Goal: Check status

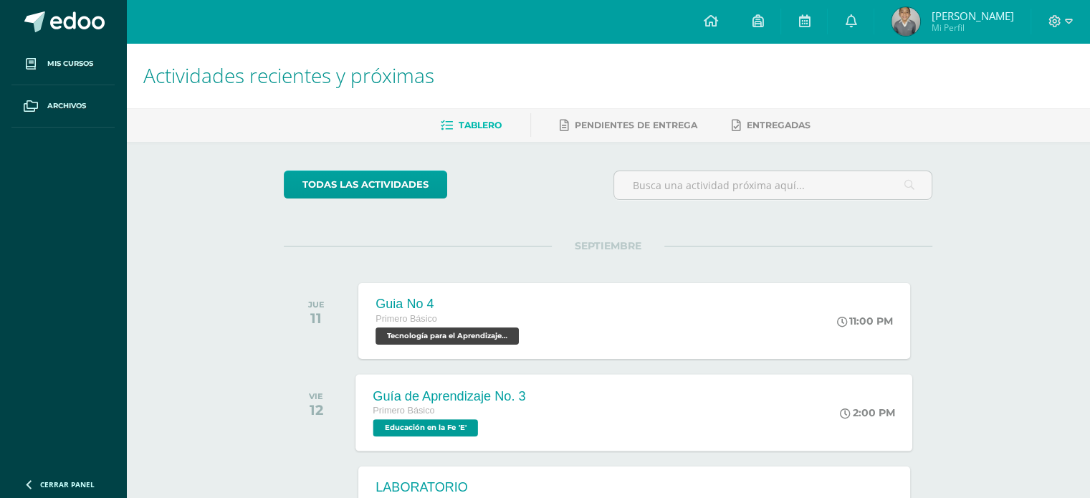
click at [429, 426] on span "Educación en la Fe 'E'" at bounding box center [425, 427] width 105 height 17
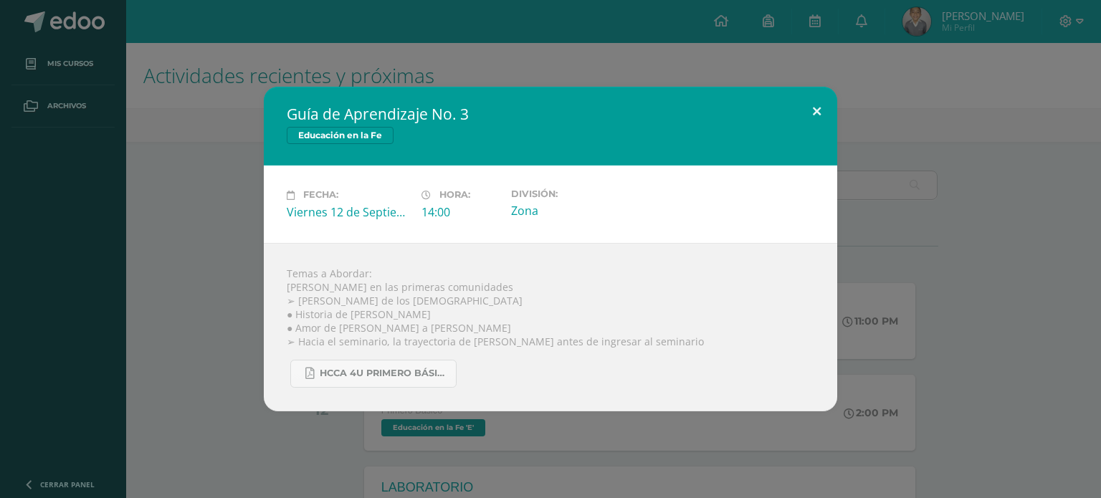
click at [817, 103] on button at bounding box center [816, 111] width 41 height 49
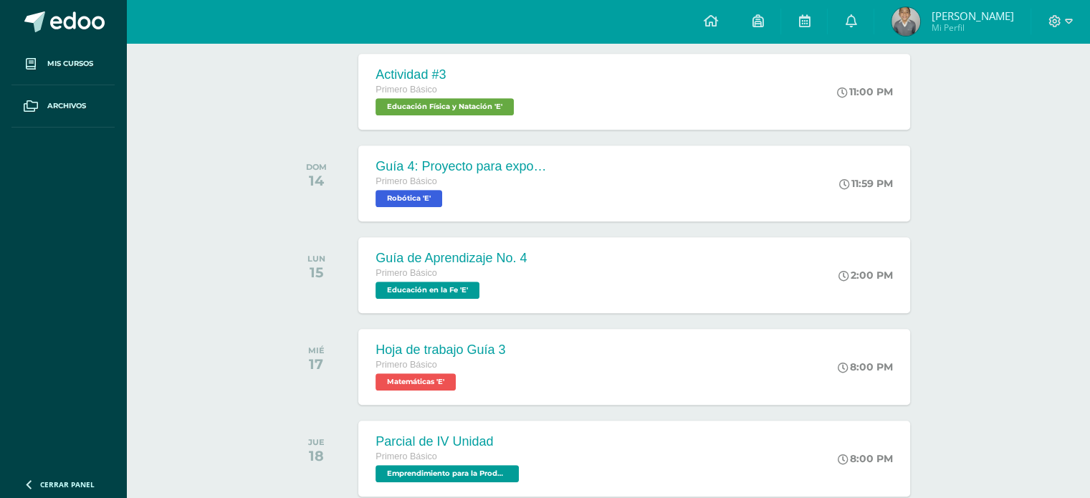
scroll to position [717, 0]
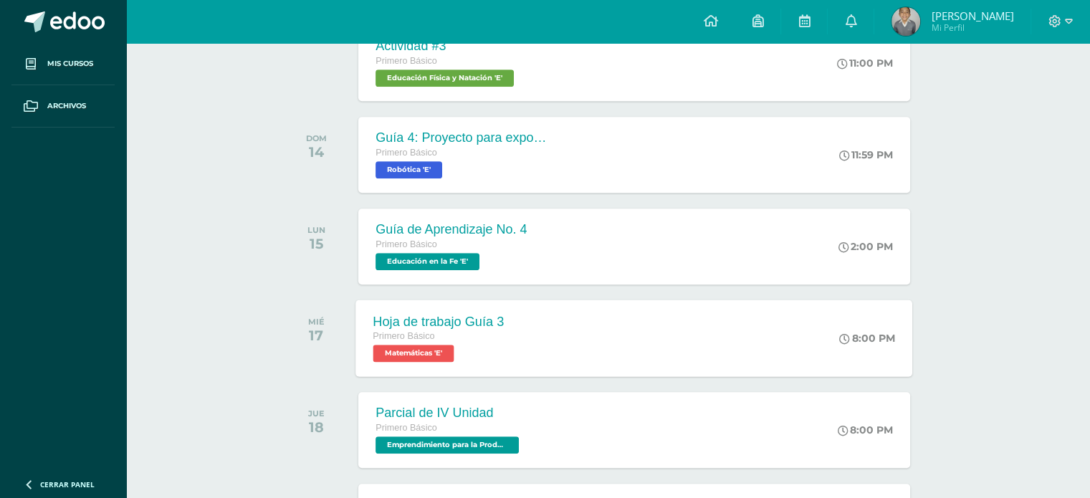
click at [435, 350] on span "Matemáticas 'E'" at bounding box center [413, 353] width 81 height 17
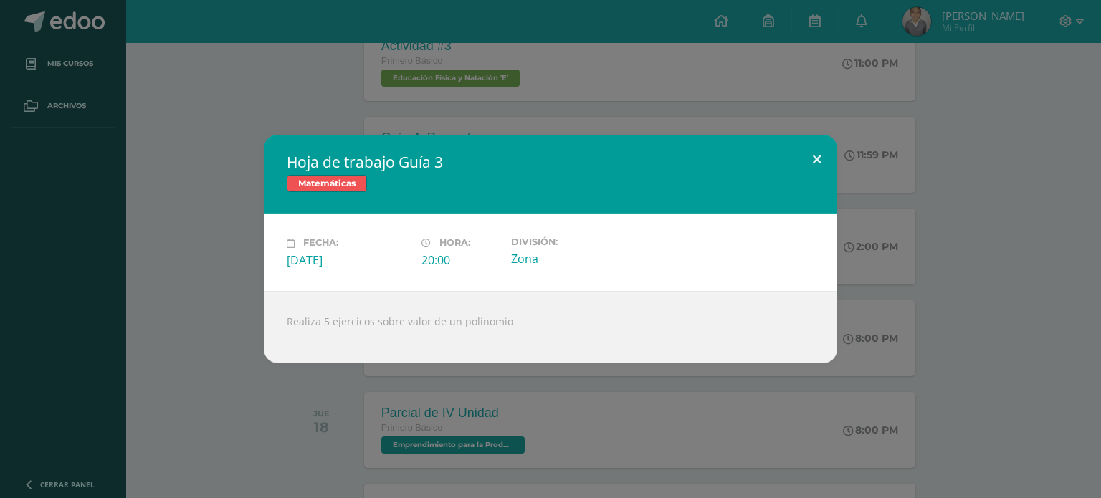
click at [815, 152] on button at bounding box center [816, 159] width 41 height 49
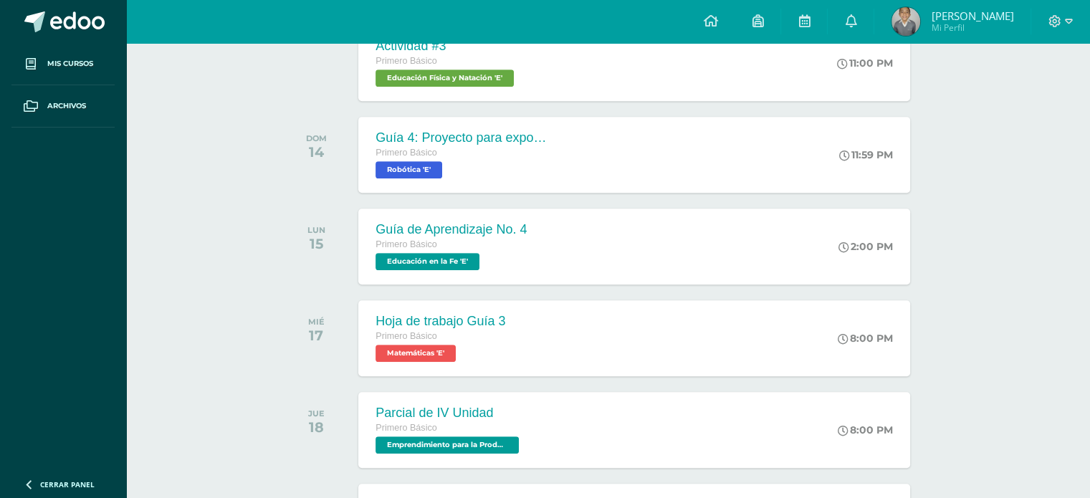
click at [920, 18] on img at bounding box center [905, 21] width 29 height 29
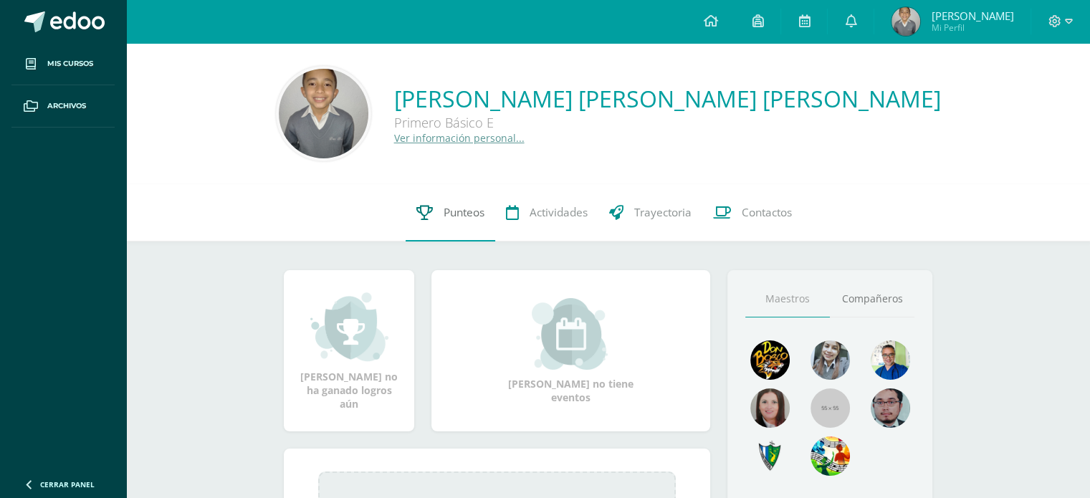
click at [434, 214] on link "Punteos" at bounding box center [451, 212] width 90 height 57
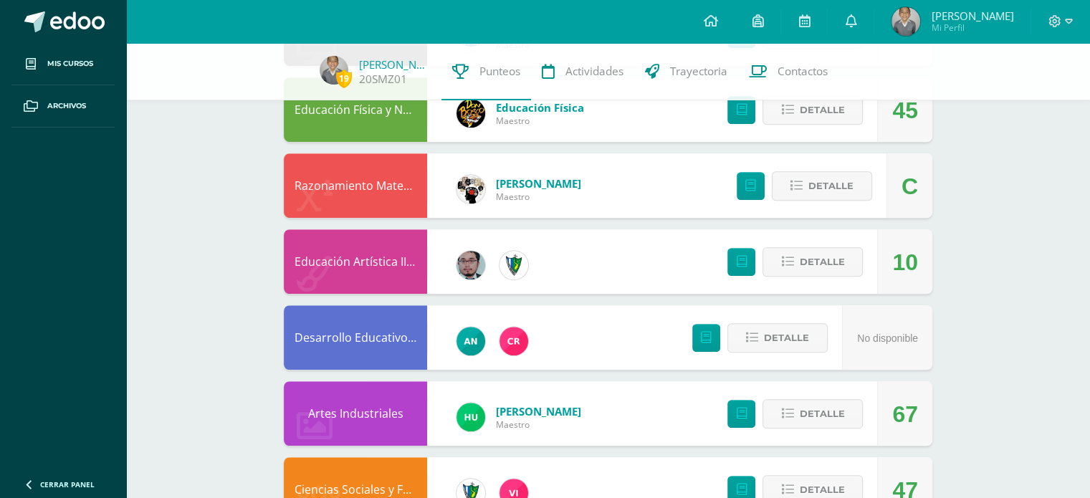
scroll to position [995, 0]
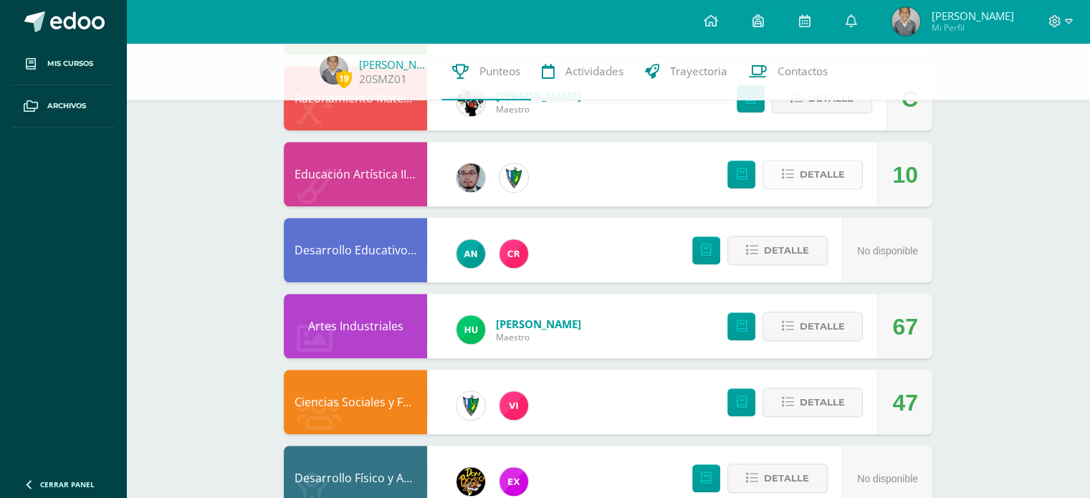
click at [817, 179] on span "Detalle" at bounding box center [821, 174] width 45 height 27
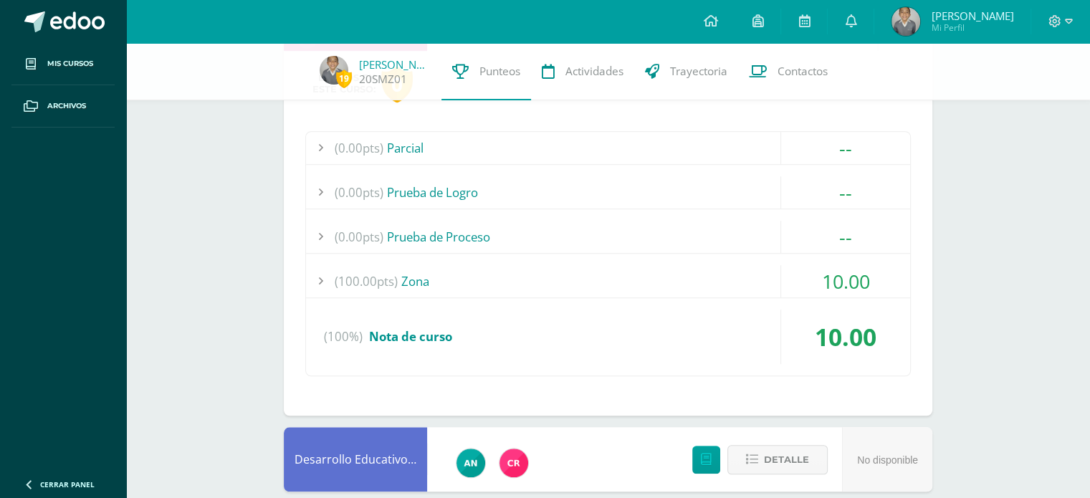
scroll to position [1161, 0]
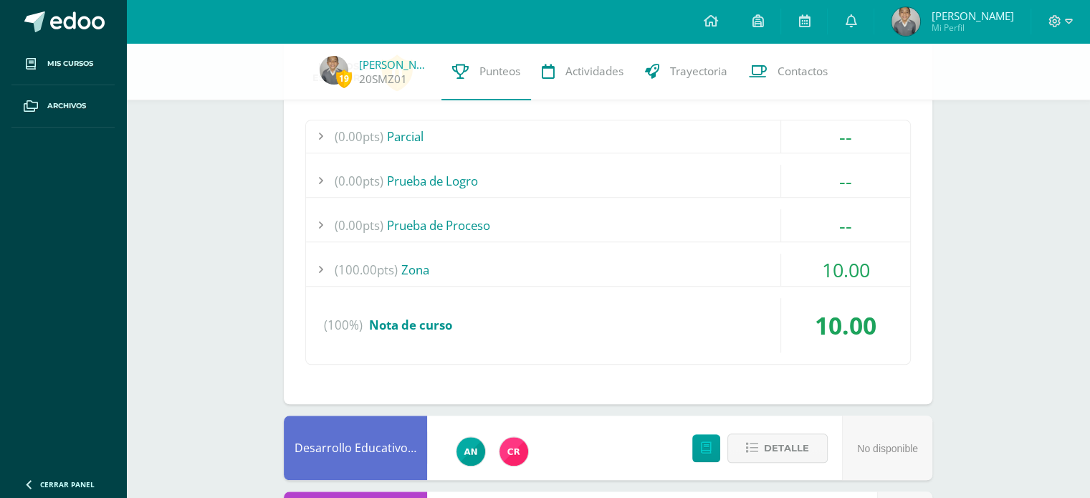
click at [737, 254] on div "(100.00pts) Zona" at bounding box center [608, 270] width 604 height 32
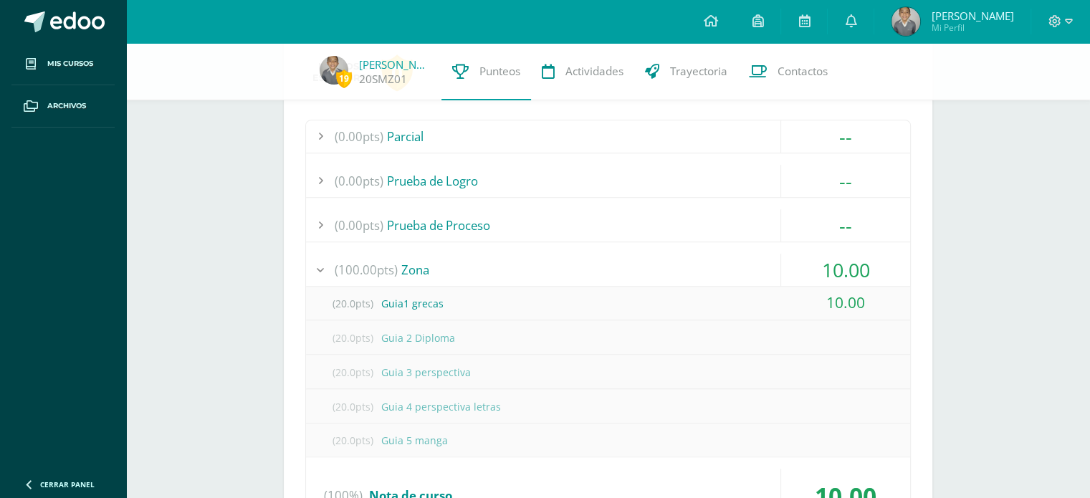
click at [454, 308] on div "(20.0pts) Guia1 grecas" at bounding box center [608, 303] width 604 height 32
click at [461, 300] on div "(20.0pts) Guia1 grecas" at bounding box center [608, 303] width 604 height 32
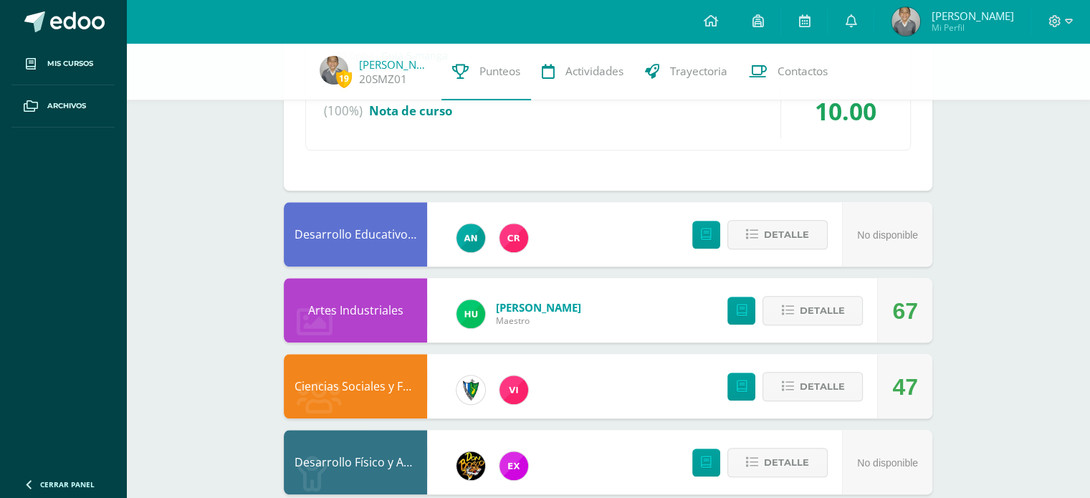
scroll to position [1569, 0]
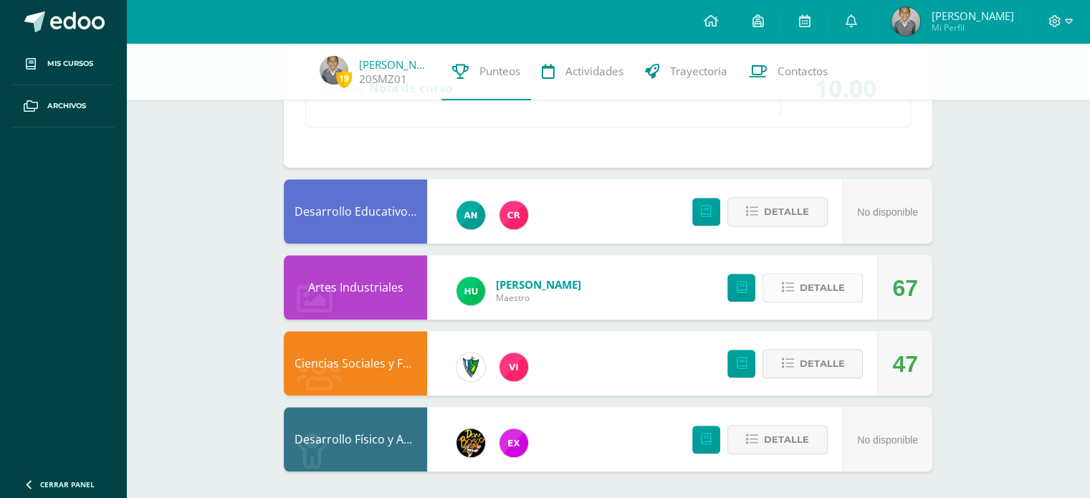
click at [811, 287] on span "Detalle" at bounding box center [821, 287] width 45 height 27
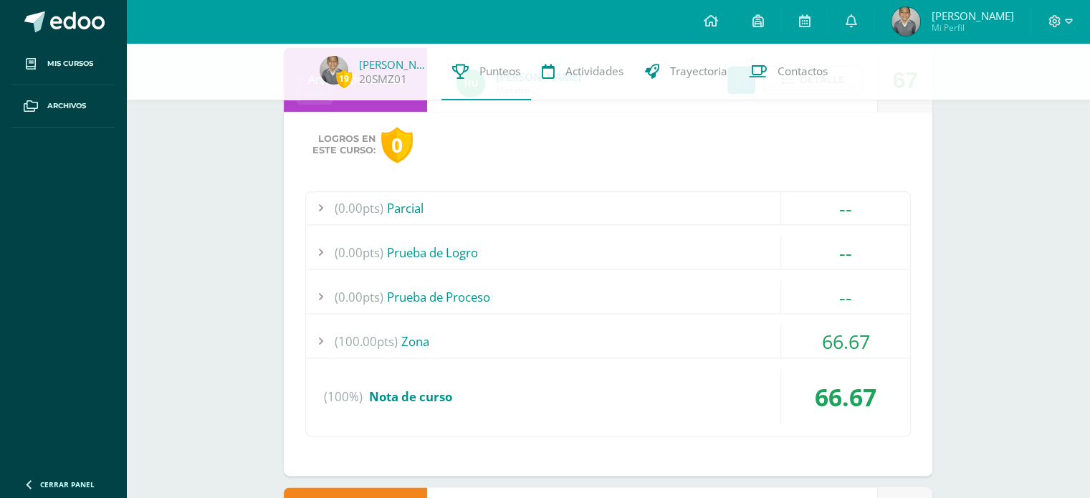
scroll to position [1783, 0]
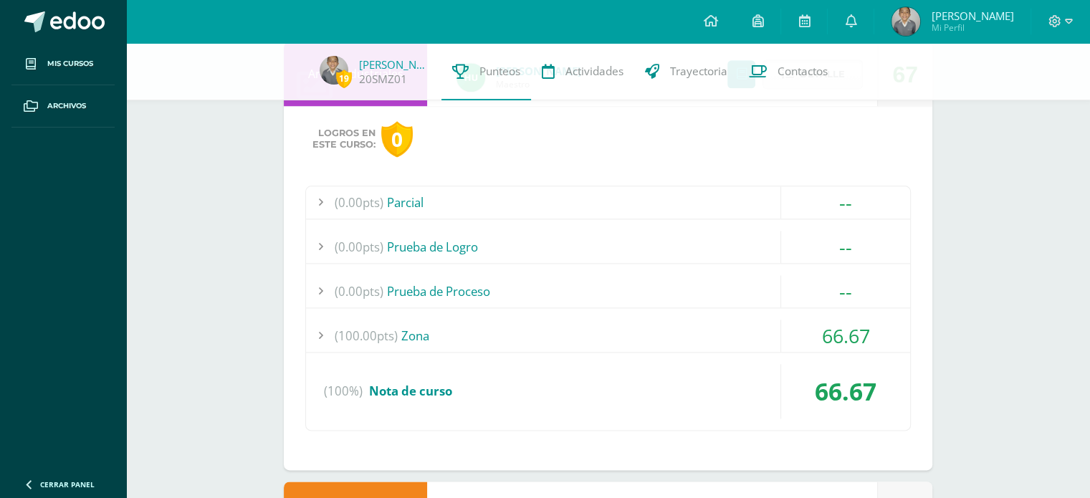
click at [664, 332] on div "(100.00pts) Zona" at bounding box center [608, 336] width 604 height 32
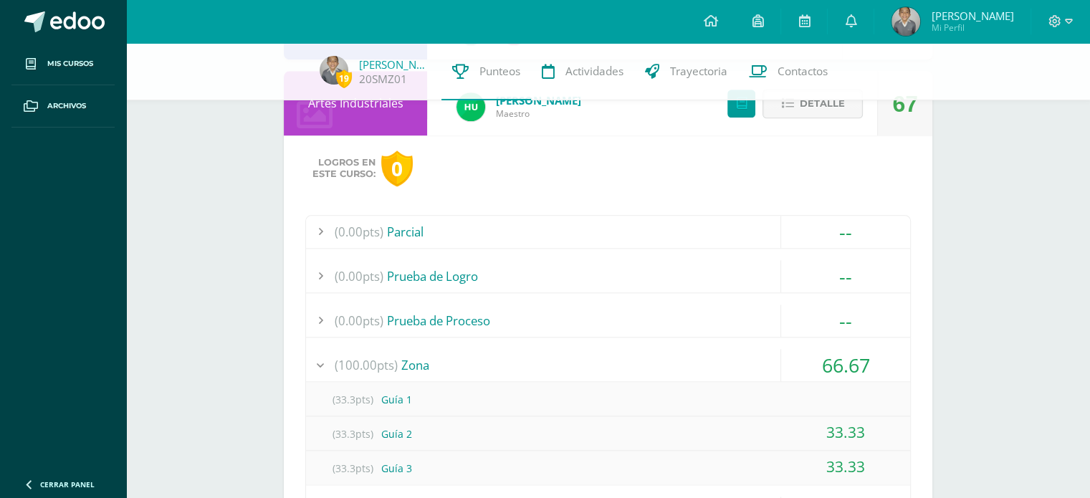
scroll to position [1573, 0]
